Goal: Task Accomplishment & Management: Use online tool/utility

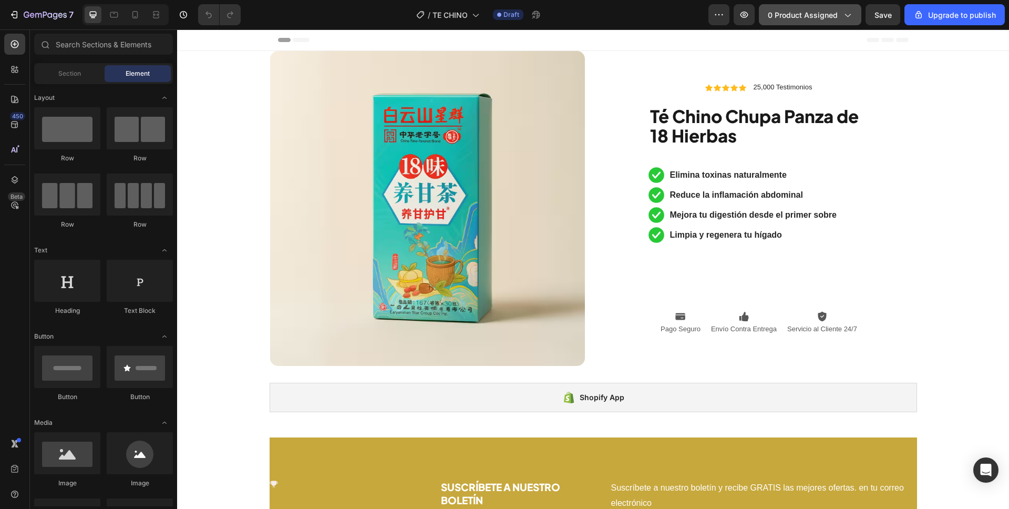
click at [813, 23] on button "0 product assigned" at bounding box center [810, 14] width 102 height 21
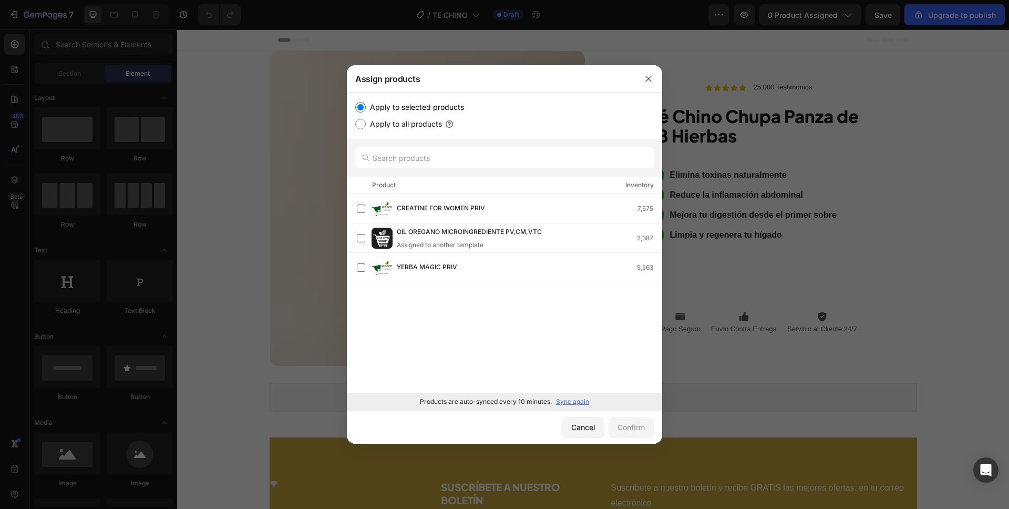
click at [574, 404] on p "Sync again" at bounding box center [572, 401] width 33 height 9
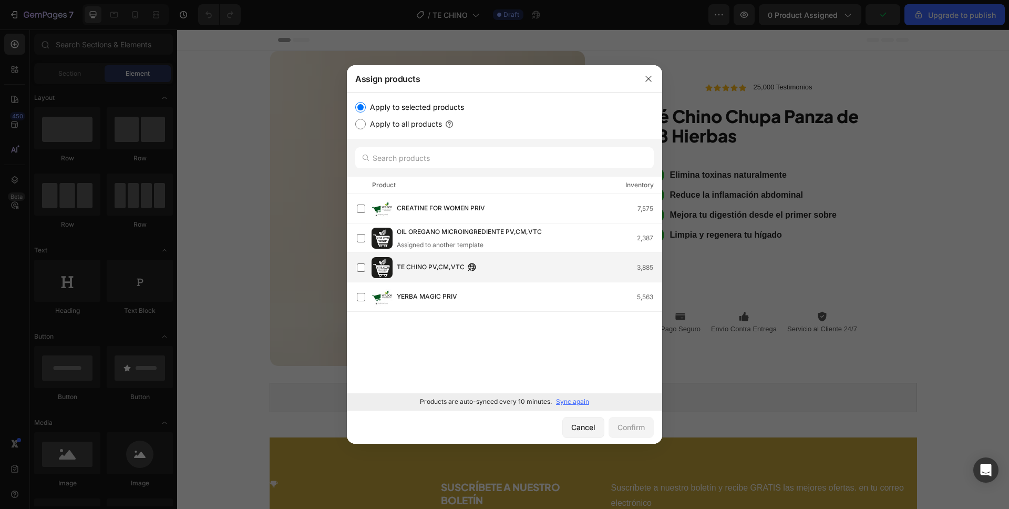
click at [471, 279] on div "TE CHINO PV,CM,VTC 3,885" at bounding box center [504, 267] width 315 height 29
click at [642, 428] on div "Confirm" at bounding box center [630, 426] width 27 height 11
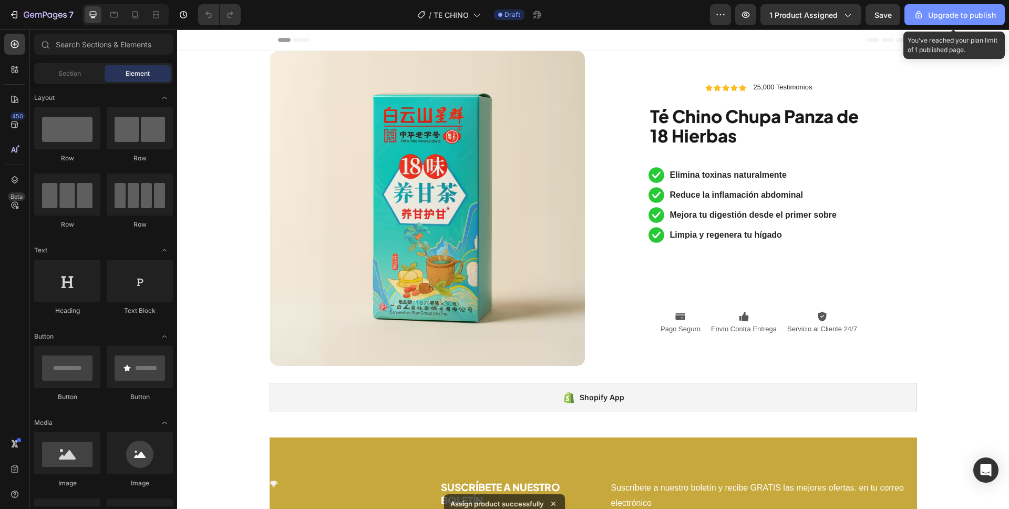
click at [925, 19] on div "Upgrade to publish" at bounding box center [954, 14] width 82 height 11
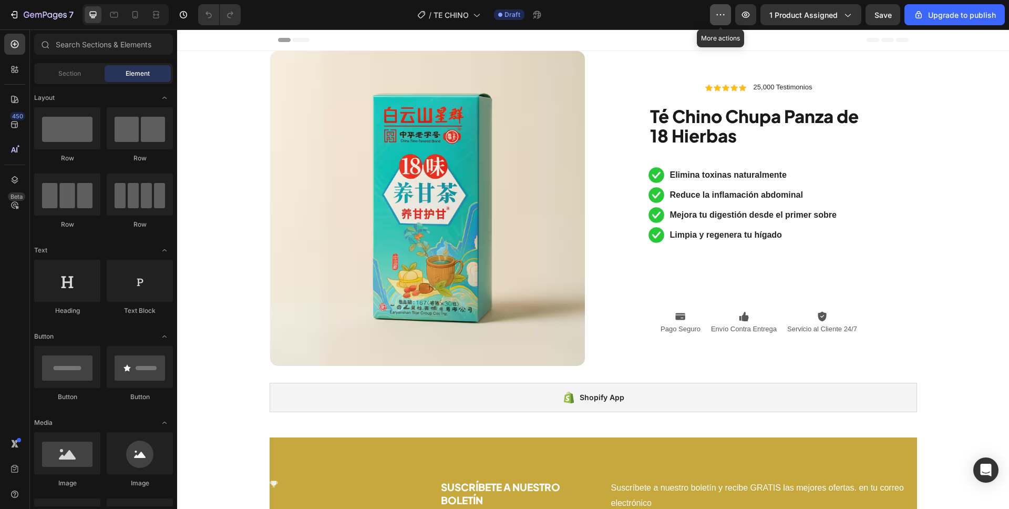
click at [720, 20] on button "button" at bounding box center [720, 14] width 21 height 21
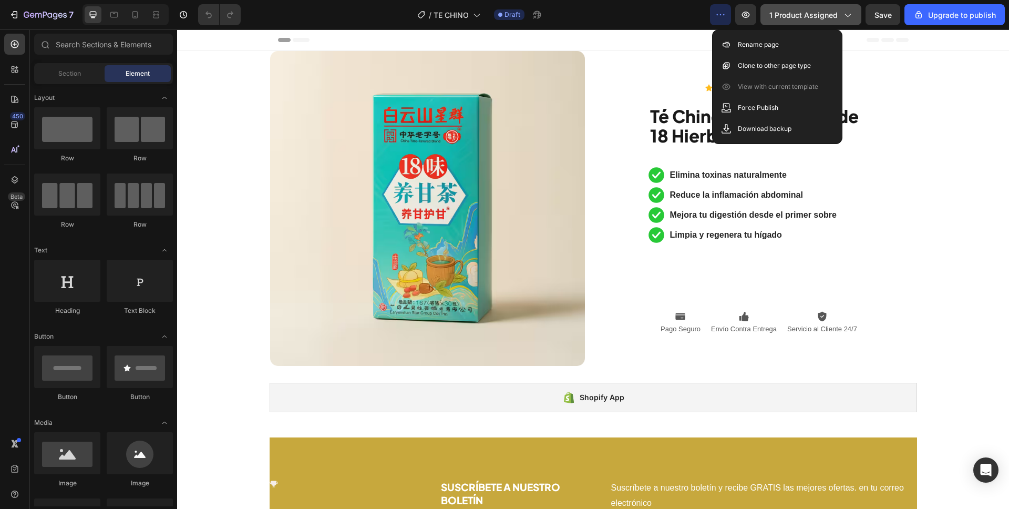
click at [849, 19] on icon "button" at bounding box center [847, 14] width 11 height 11
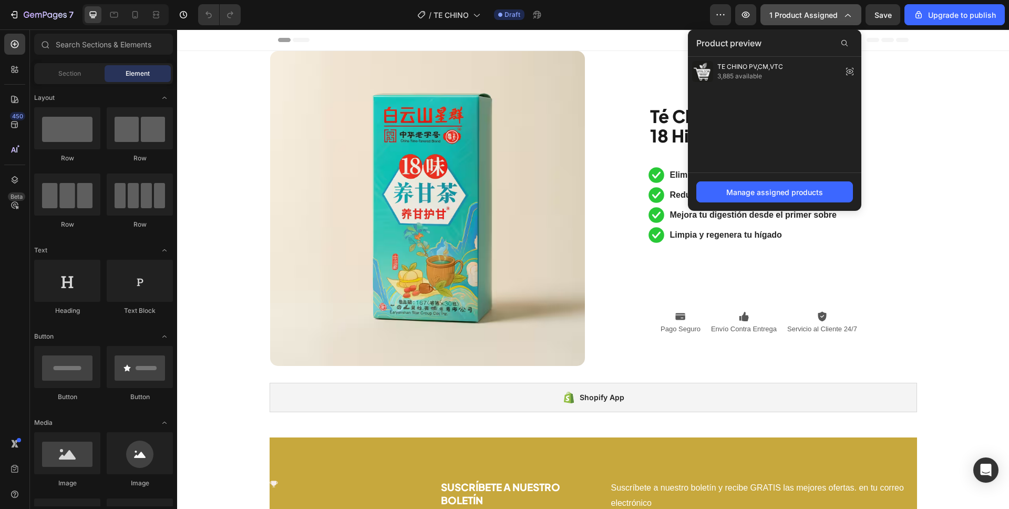
click at [849, 19] on icon "button" at bounding box center [847, 14] width 11 height 11
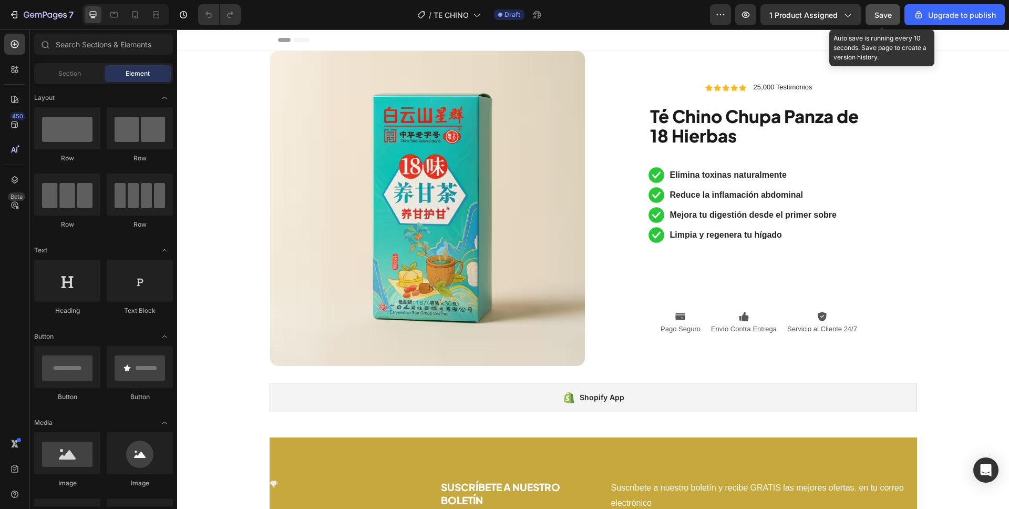
click at [879, 6] on button "Save" at bounding box center [882, 14] width 35 height 21
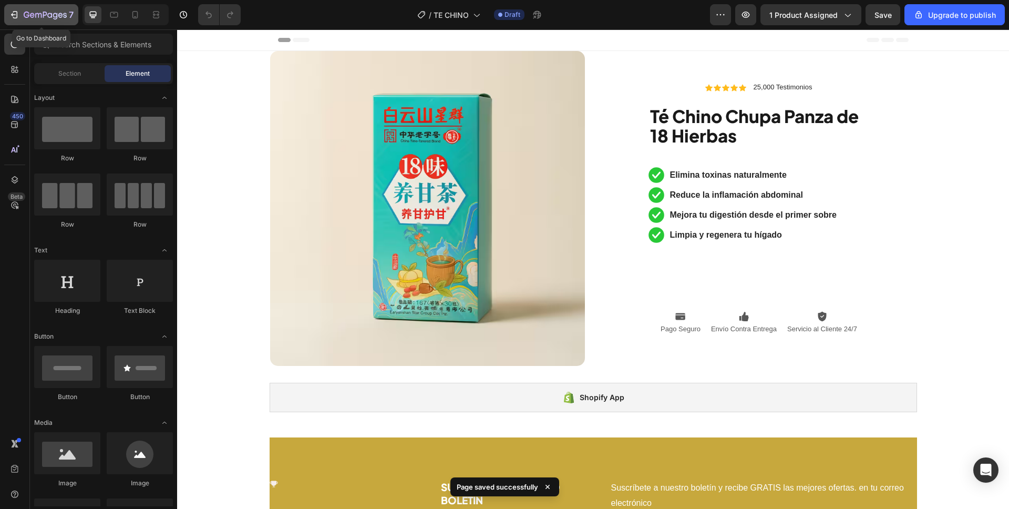
click at [37, 19] on icon "button" at bounding box center [45, 15] width 43 height 9
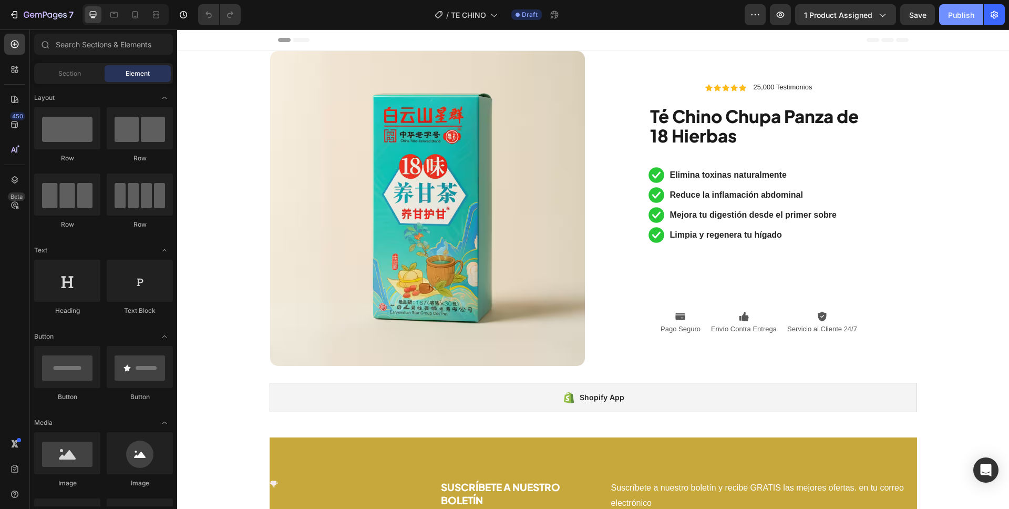
click at [946, 12] on button "Publish" at bounding box center [961, 14] width 44 height 21
click at [554, 21] on button "button" at bounding box center [560, 14] width 21 height 21
